Goal: Communication & Community: Answer question/provide support

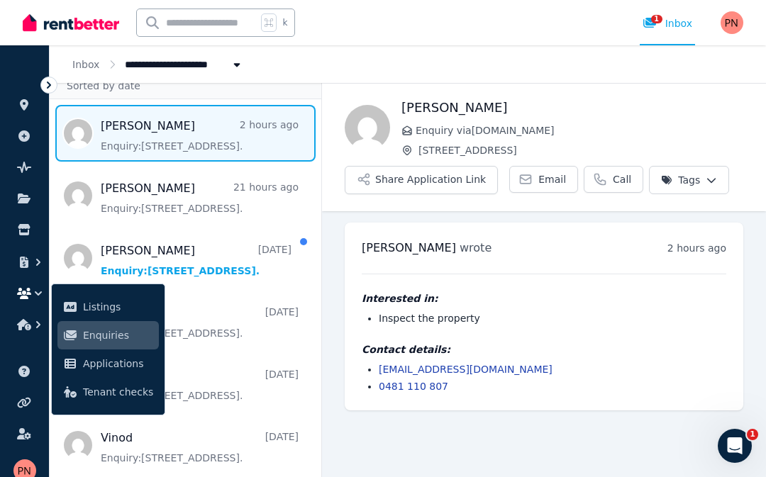
scroll to position [58, 0]
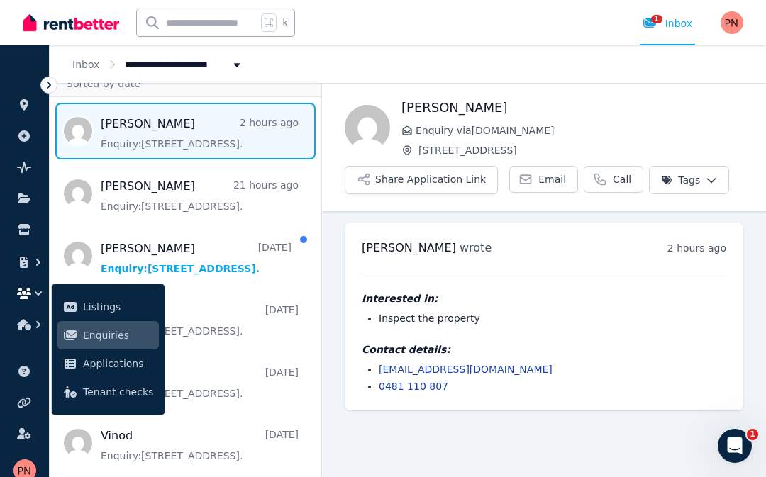
click at [148, 228] on span "Message list" at bounding box center [186, 256] width 272 height 57
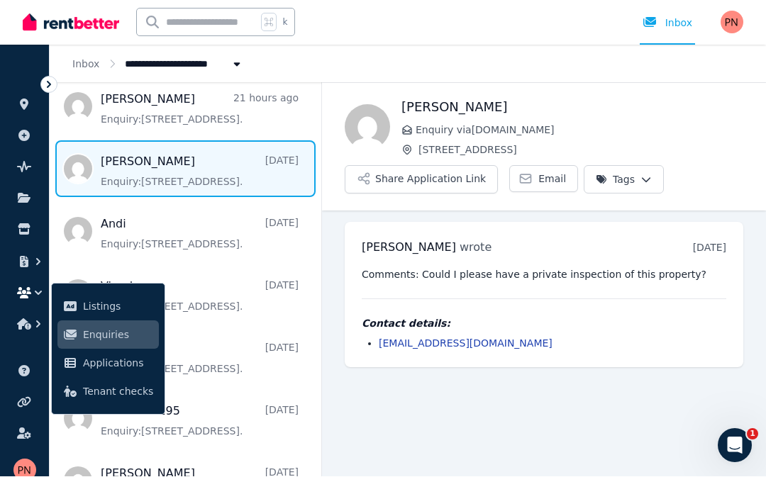
scroll to position [141, 0]
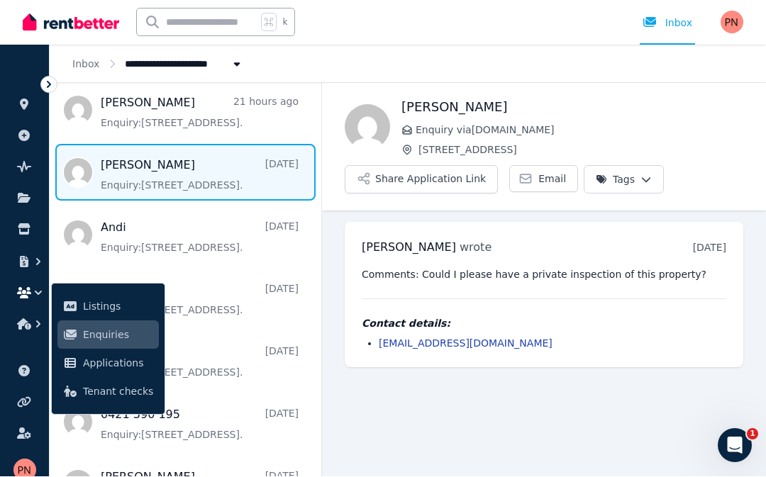
click at [72, 207] on span "Message list" at bounding box center [186, 235] width 272 height 57
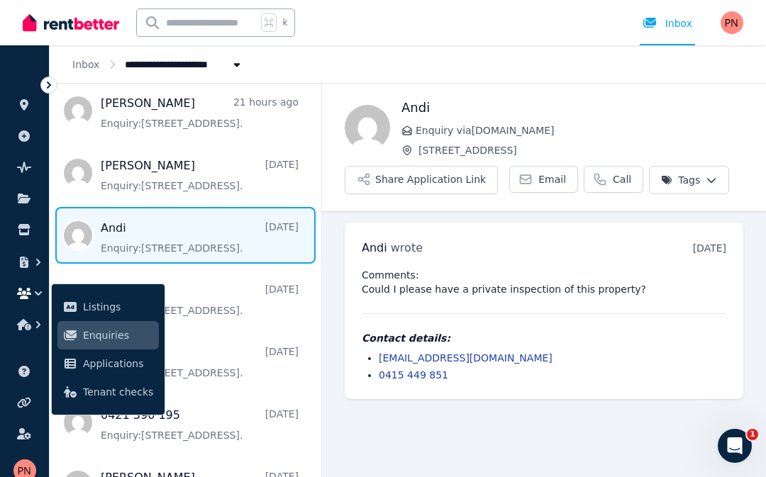
click at [75, 176] on span "Message list" at bounding box center [186, 173] width 272 height 57
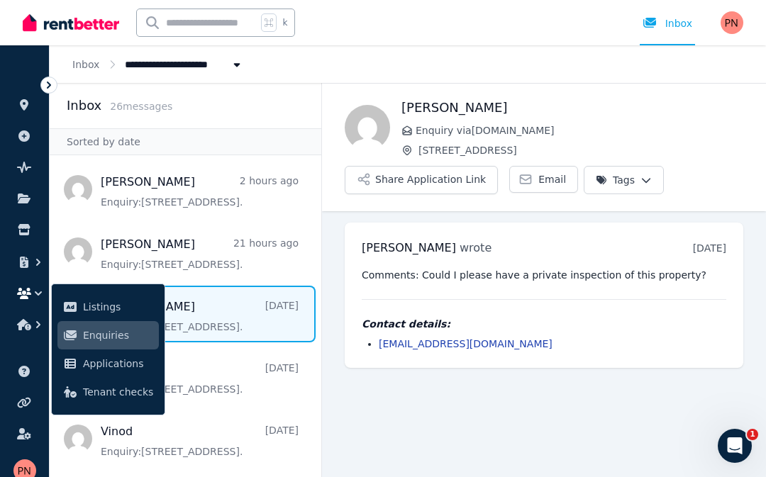
click at [76, 161] on span "Message list" at bounding box center [186, 189] width 272 height 57
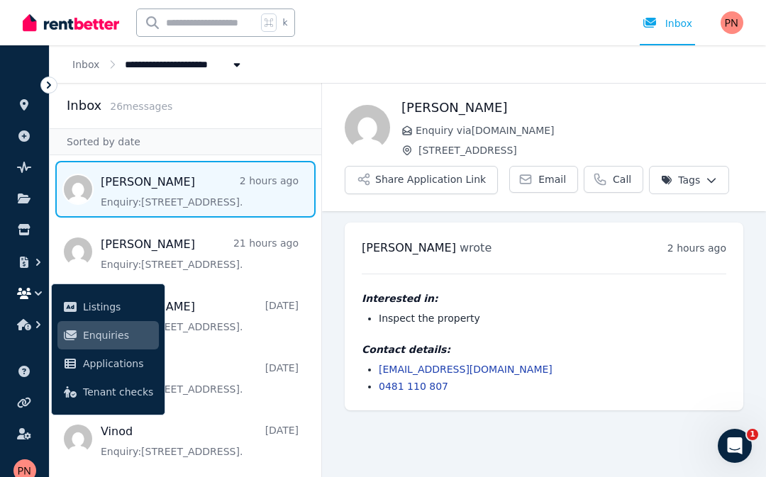
click at [88, 223] on span "Message list" at bounding box center [186, 251] width 272 height 57
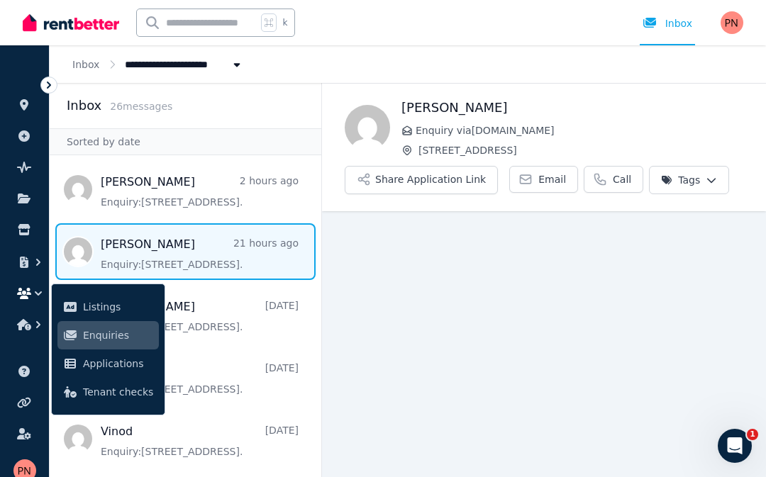
scroll to position [65, 0]
